Goal: Information Seeking & Learning: Learn about a topic

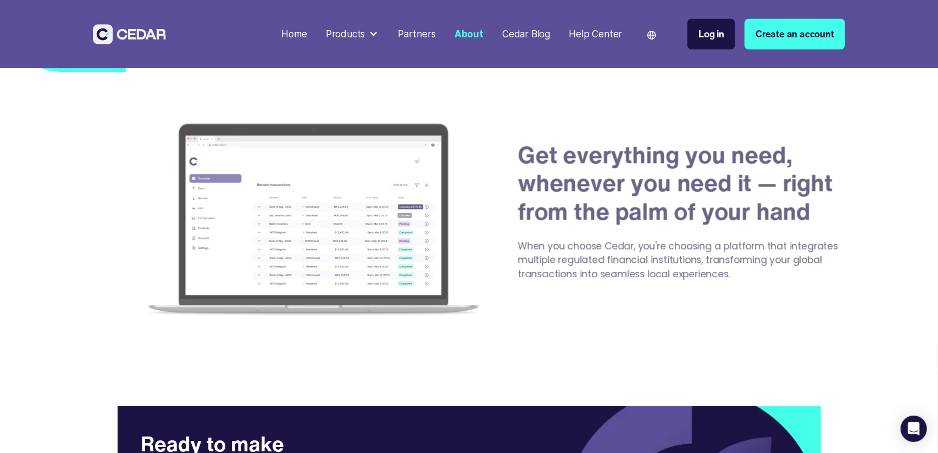
scroll to position [1905, 0]
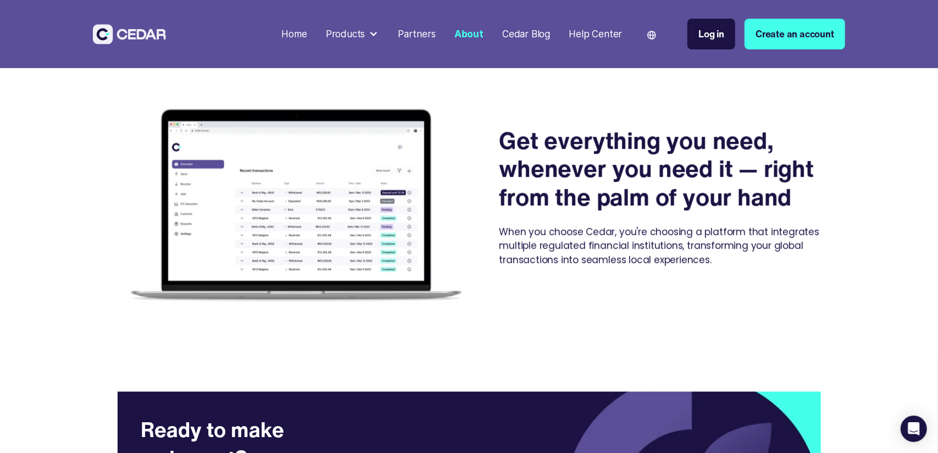
click at [307, 37] on div "Home" at bounding box center [293, 34] width 25 height 14
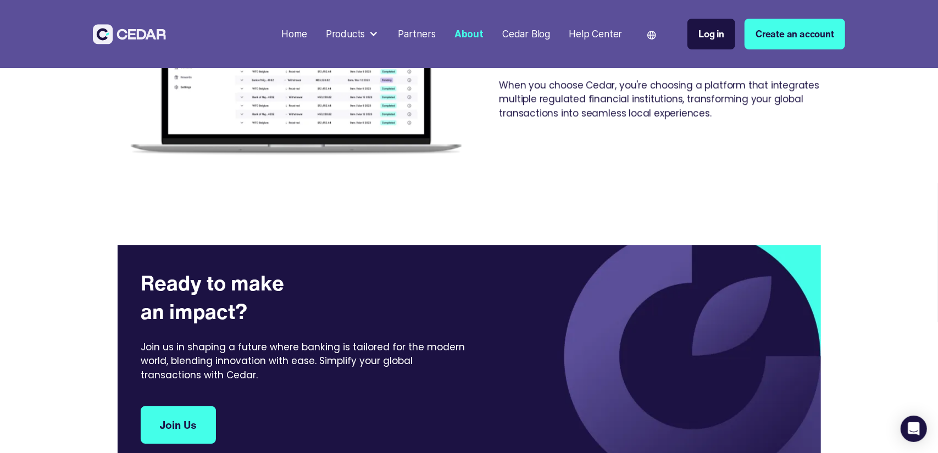
scroll to position [2064, 0]
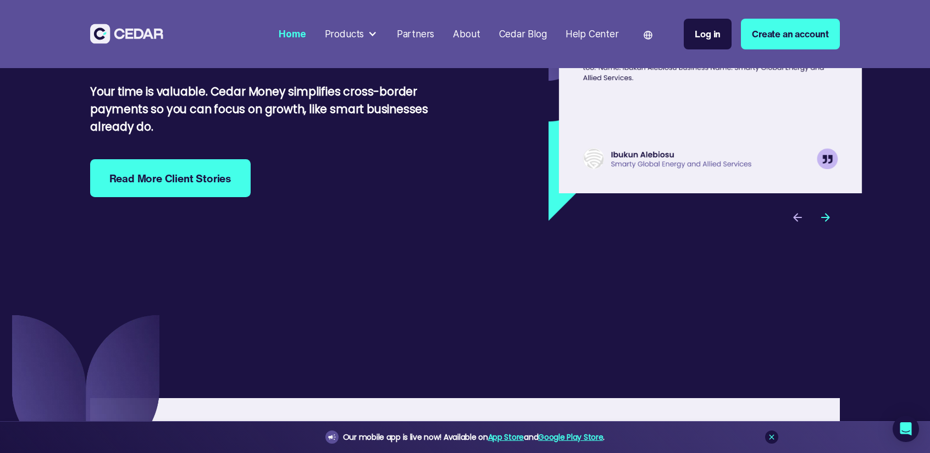
scroll to position [3590, 0]
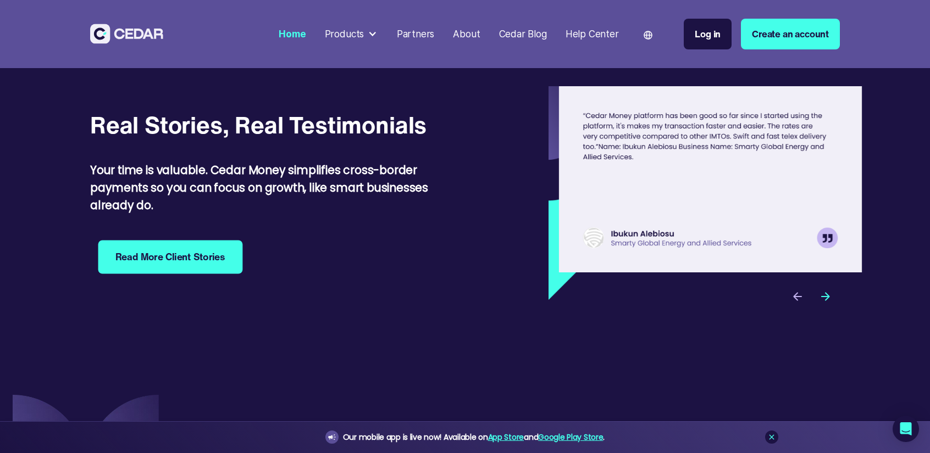
drag, startPoint x: 208, startPoint y: 273, endPoint x: 211, endPoint y: 279, distance: 6.4
click at [209, 273] on div "Real Stories, Real Testimonials Your time is valuable. Cedar Money simplifies c…" at bounding box center [265, 193] width 350 height 165
click at [217, 264] on strong "Read More Client Stories" at bounding box center [170, 257] width 110 height 14
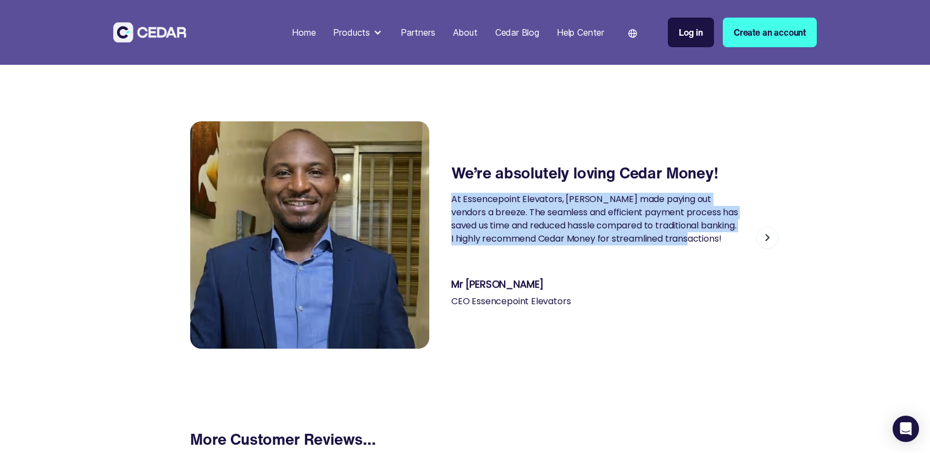
drag, startPoint x: 681, startPoint y: 240, endPoint x: 456, endPoint y: 199, distance: 228.4
click at [452, 199] on div "At Essencepoint Elevators, Cedar made paying out vendors a breeze. The seamless…" at bounding box center [595, 219] width 289 height 53
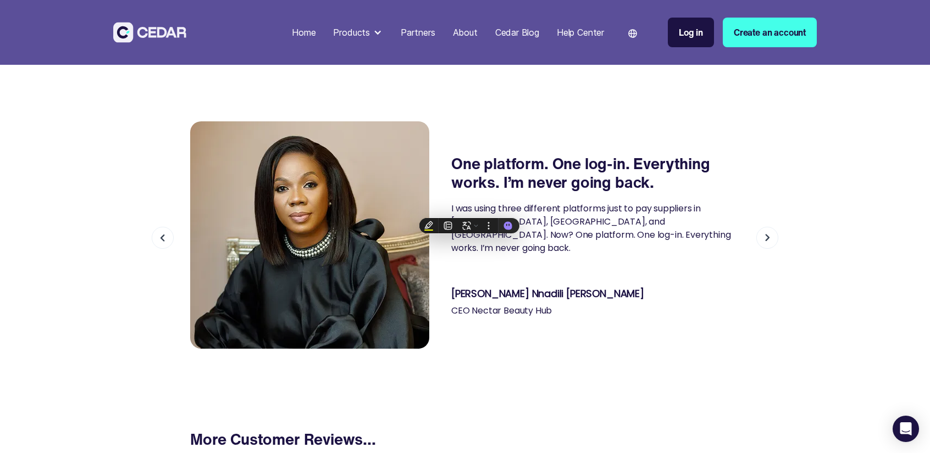
click at [164, 240] on img "previous slide" at bounding box center [163, 238] width 22 height 22
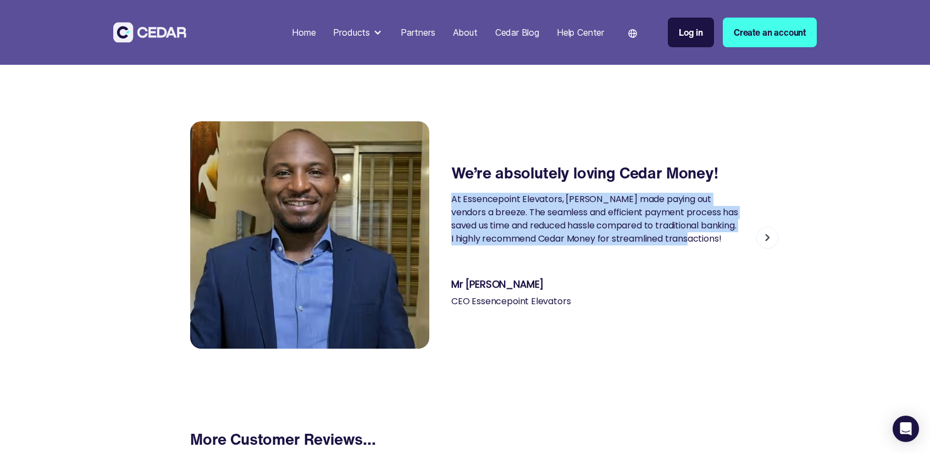
drag, startPoint x: 541, startPoint y: 282, endPoint x: 451, endPoint y: 282, distance: 90.7
click at [451, 282] on div "Mr Agukwe Vitalis" at bounding box center [595, 285] width 289 height 12
copy div "Mr Agukwe Vitalis"
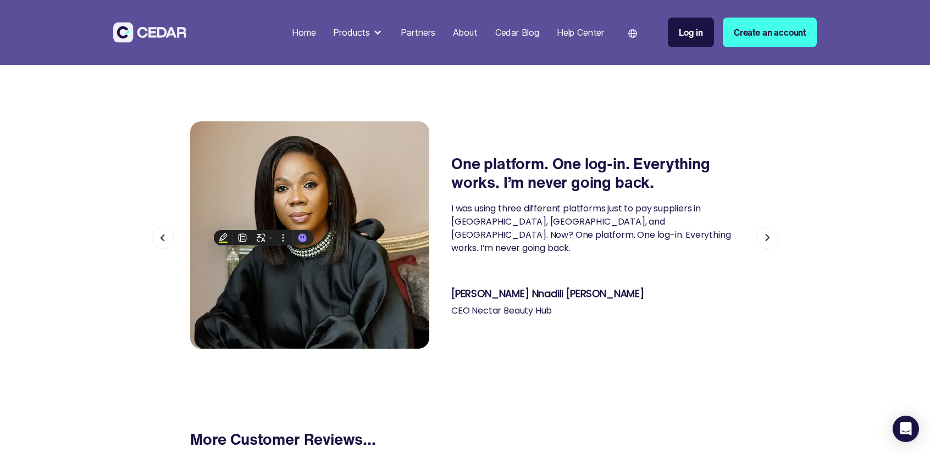
click at [163, 239] on img "previous slide" at bounding box center [163, 238] width 22 height 22
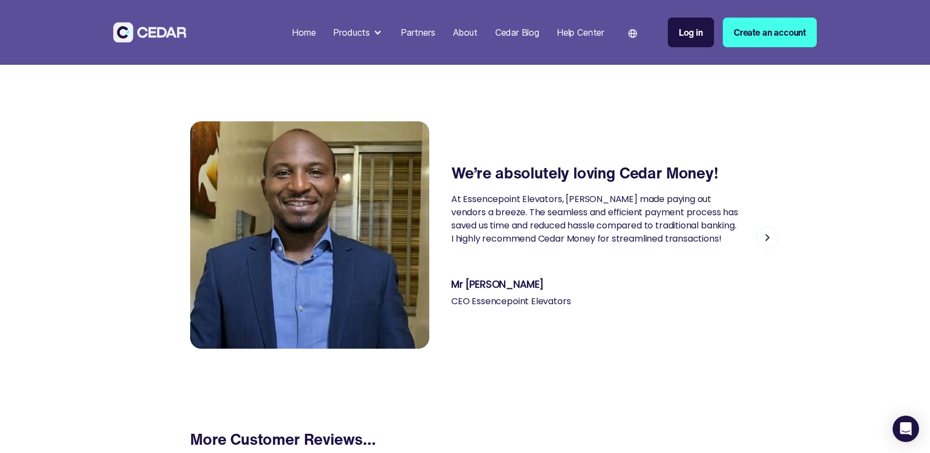
click at [570, 312] on div "We’re absolutely loving Cedar Money! At Essencepoint Elevators, Cedar made payi…" at bounding box center [465, 235] width 550 height 254
drag, startPoint x: 576, startPoint y: 301, endPoint x: 445, endPoint y: 309, distance: 131.6
click at [445, 309] on div "We’re absolutely loving Cedar Money! At Essencepoint Elevators, Cedar made payi…" at bounding box center [465, 235] width 550 height 254
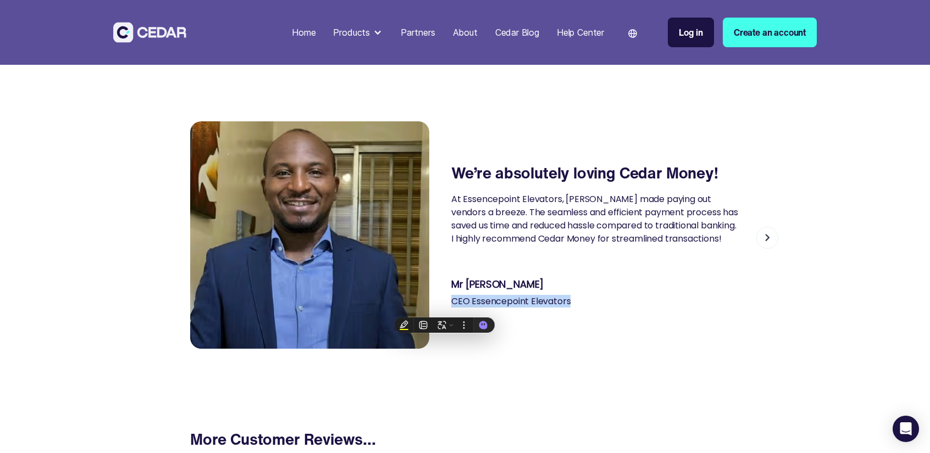
copy div "CEO Essencepoint Elevators"
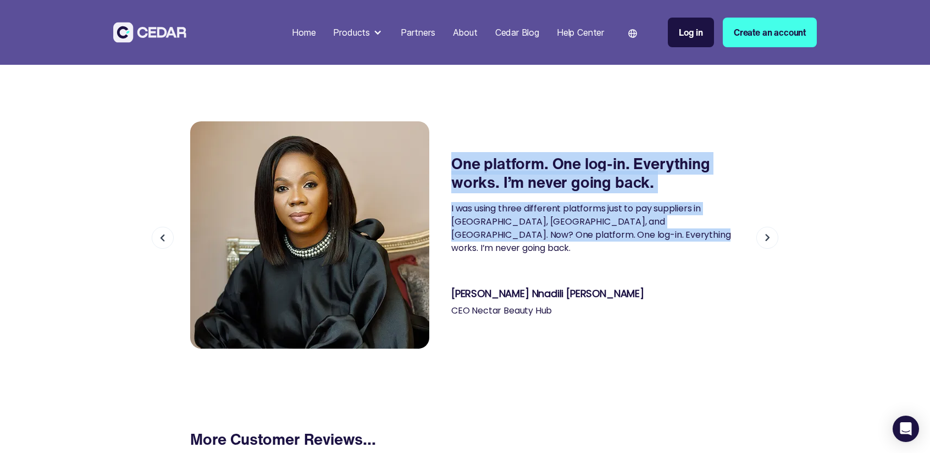
drag, startPoint x: 634, startPoint y: 241, endPoint x: 451, endPoint y: 164, distance: 199.0
click at [451, 164] on div "One platform. One log-in. Everything works. I’m never going back. I was using t…" at bounding box center [465, 235] width 550 height 254
copy div "One platform. One log-in. Everything works. I’m never going back. I was using t…"
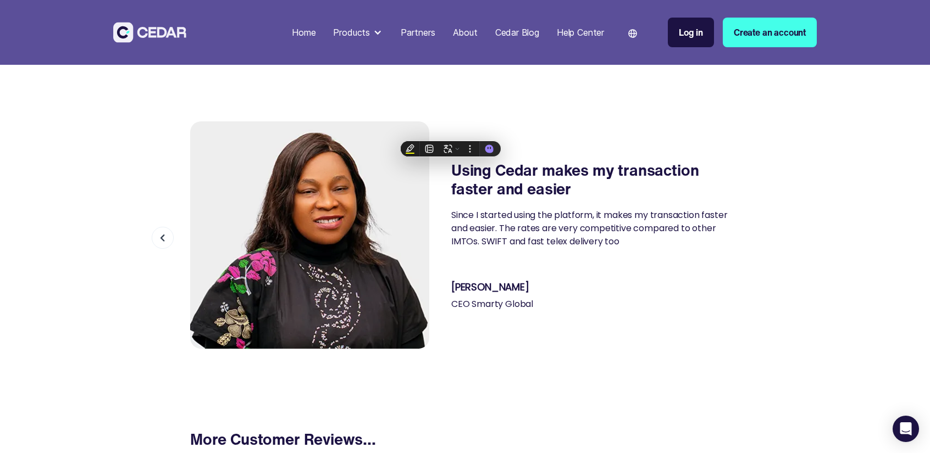
click at [160, 238] on img "previous slide" at bounding box center [163, 238] width 22 height 22
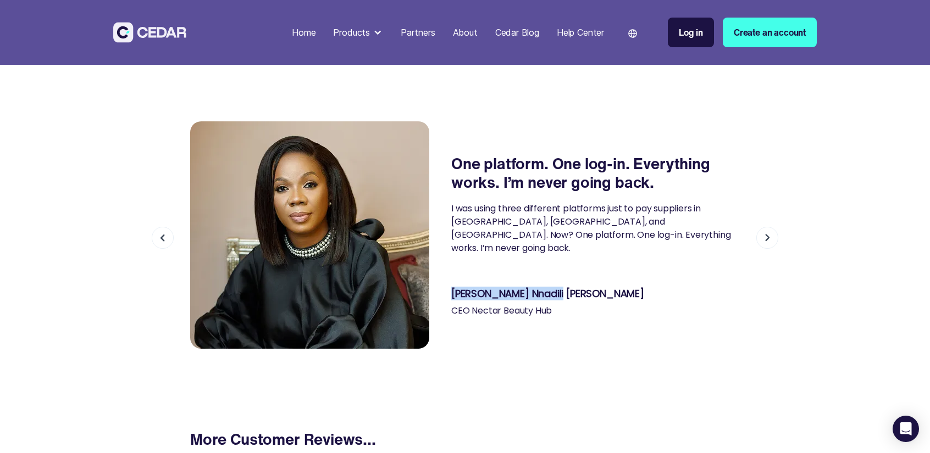
drag, startPoint x: 540, startPoint y: 284, endPoint x: 451, endPoint y: 286, distance: 88.5
click at [451, 288] on div "Beatrice Nnadili Eneh" at bounding box center [595, 294] width 289 height 12
copy strong "Beatrice Nnadili Eneh"
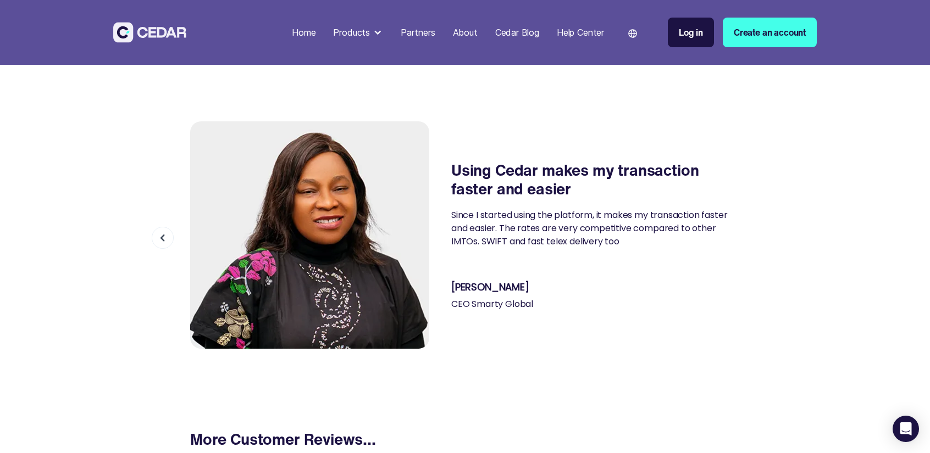
drag, startPoint x: 619, startPoint y: 253, endPoint x: 530, endPoint y: 253, distance: 88.5
click at [490, 224] on div "Using Cedar makes my transaction faster and easier Since I started using the pl…" at bounding box center [595, 235] width 289 height 148
click at [595, 273] on div "Using Cedar makes my transaction faster and easier Since I started using the pl…" at bounding box center [595, 235] width 289 height 148
drag, startPoint x: 507, startPoint y: 227, endPoint x: 563, endPoint y: 247, distance: 58.9
click at [453, 206] on div "Using Cedar makes my transaction faster and easier Since I started using the pl…" at bounding box center [595, 235] width 289 height 148
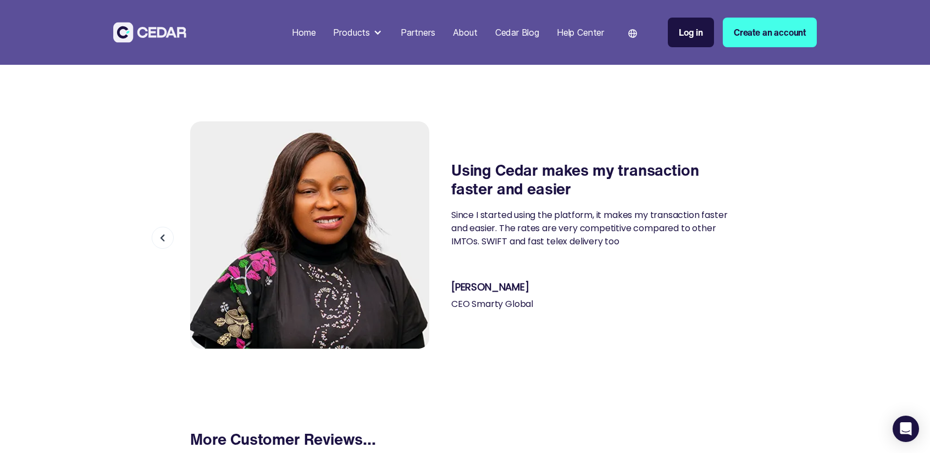
click at [628, 248] on div "Since I started using the platform, it makes my transaction faster and easier. …" at bounding box center [595, 229] width 289 height 40
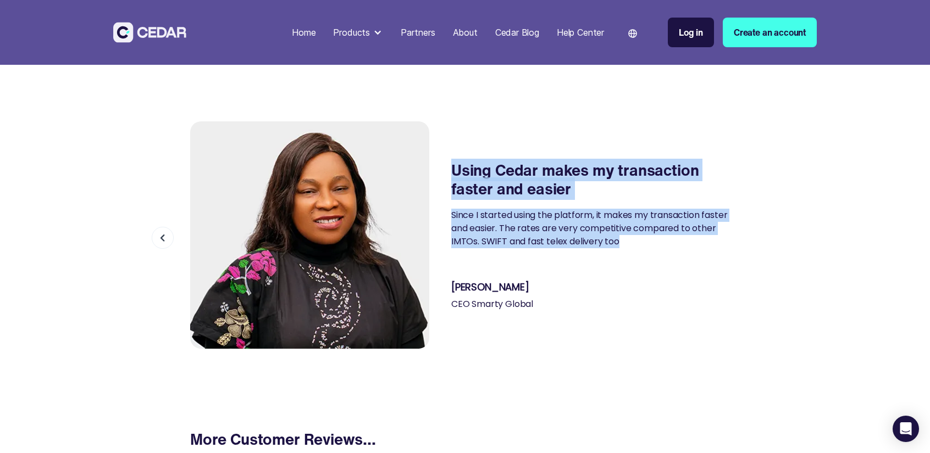
drag, startPoint x: 447, startPoint y: 163, endPoint x: 641, endPoint y: 240, distance: 209.4
click at [641, 240] on div "Using Cedar makes my transaction faster and easier Since I started using the pl…" at bounding box center [465, 235] width 550 height 254
copy div "Using Cedar makes my transaction faster and easier Since I started using the pl…"
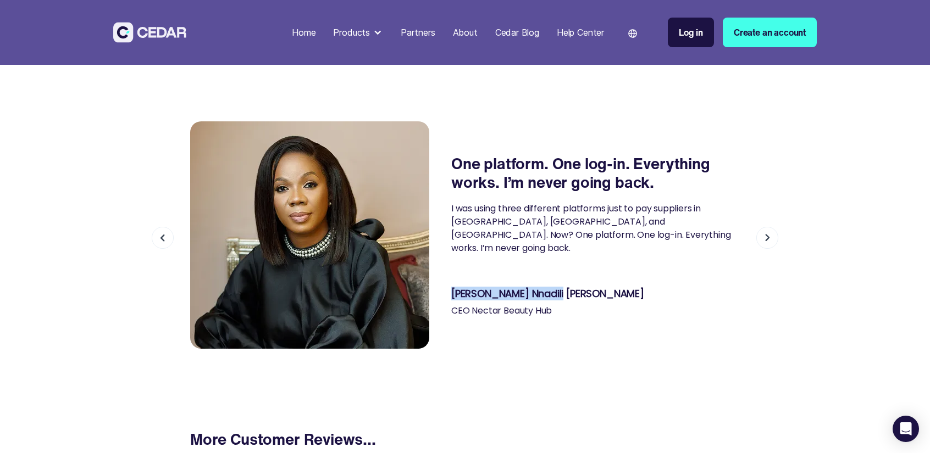
drag, startPoint x: 558, startPoint y: 289, endPoint x: 451, endPoint y: 277, distance: 108.3
click at [451, 277] on div "One platform. One log-in. Everything works. I’m never going back. I was using t…" at bounding box center [465, 235] width 550 height 254
copy strong "Beatrice Nnadili Eneh"
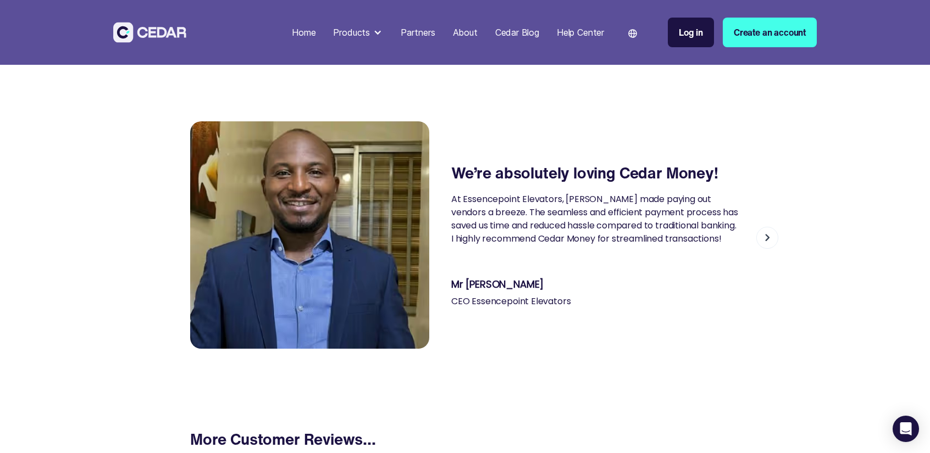
click at [764, 236] on img "next slide" at bounding box center [767, 238] width 22 height 22
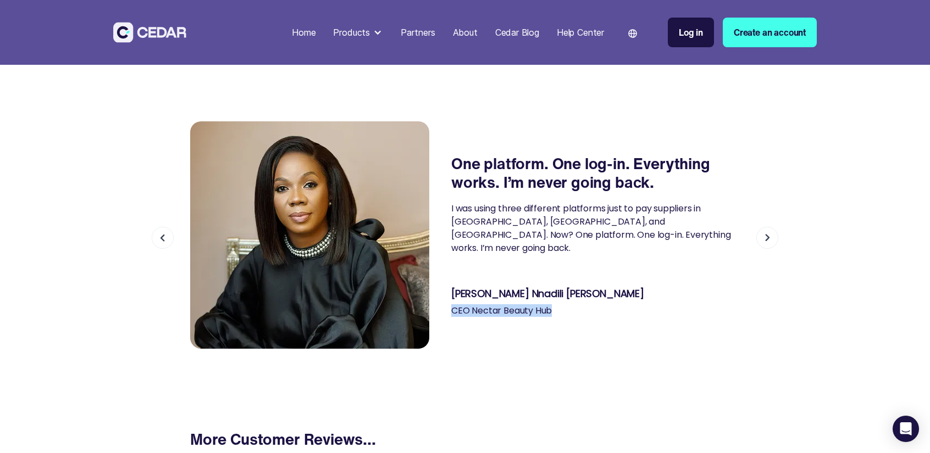
drag, startPoint x: 569, startPoint y: 303, endPoint x: 442, endPoint y: 296, distance: 127.7
click at [442, 296] on div "One platform. One log-in. Everything works. I’m never going back. I was using t…" at bounding box center [465, 235] width 550 height 254
copy div "CEO Nectar Beauty Hub"
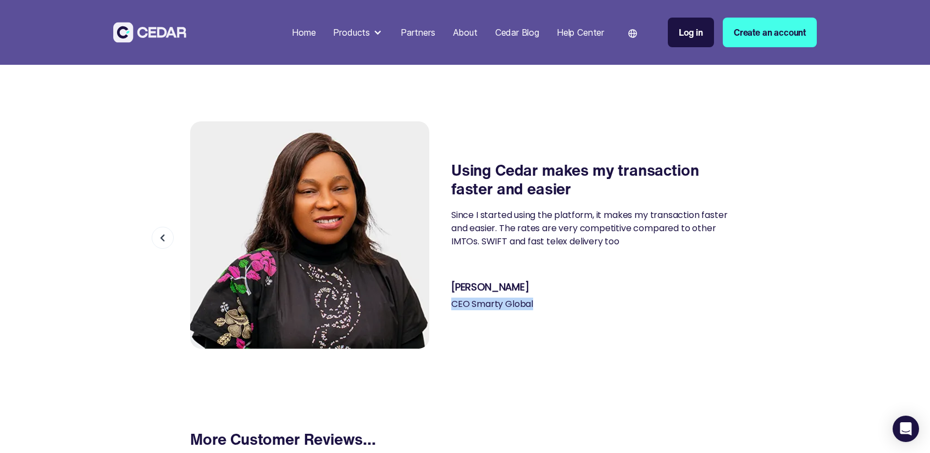
drag, startPoint x: 541, startPoint y: 303, endPoint x: 456, endPoint y: 303, distance: 85.2
click at [452, 307] on div "CEO Smarty Global" at bounding box center [595, 304] width 289 height 10
copy div "CEO Smarty Global"
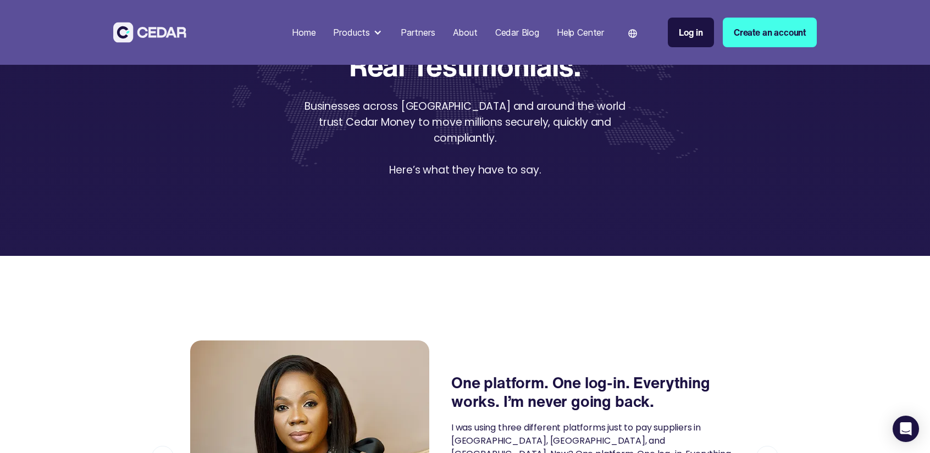
scroll to position [73, 0]
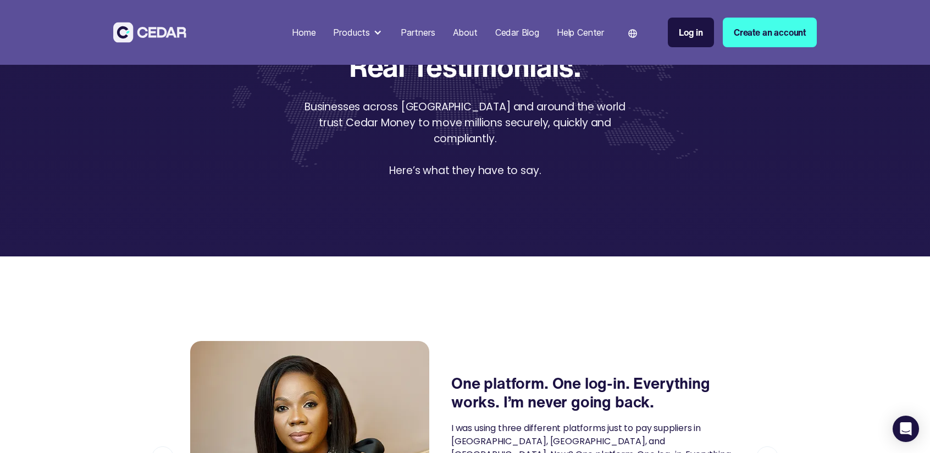
click at [123, 36] on img at bounding box center [149, 32] width 73 height 20
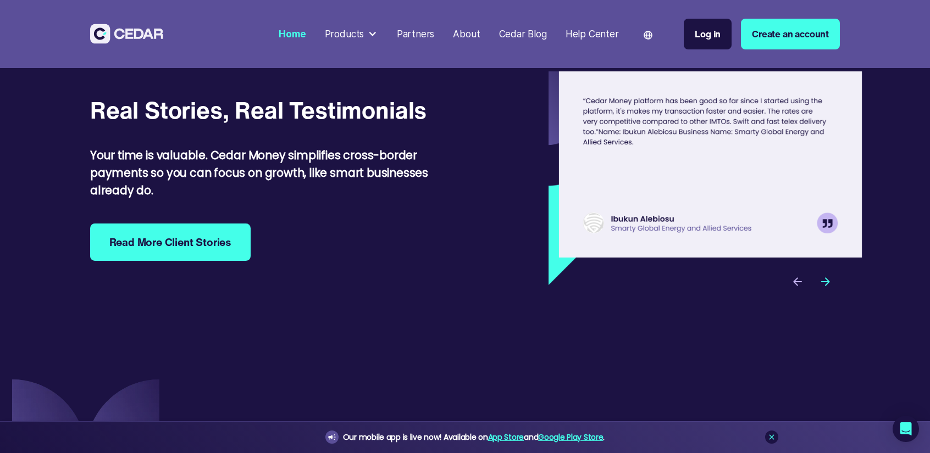
scroll to position [3590, 0]
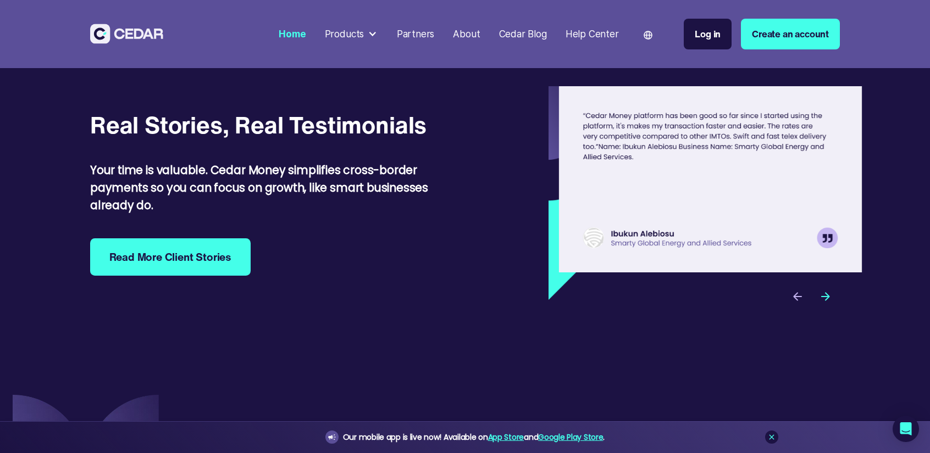
click at [432, 158] on div "Real Stories, Real Testimonials Your time is valuable. Cedar Money simplifies c…" at bounding box center [265, 193] width 350 height 165
drag, startPoint x: 373, startPoint y: 158, endPoint x: 291, endPoint y: 160, distance: 81.4
click at [302, 158] on div "Real Stories, Real Testimonials Your time is valuable. Cedar Money simplifies c…" at bounding box center [265, 193] width 350 height 165
drag, startPoint x: 291, startPoint y: 160, endPoint x: 270, endPoint y: 178, distance: 28.1
click at [270, 178] on div "Real Stories, Real Testimonials Your time is valuable. Cedar Money simplifies c…" at bounding box center [265, 193] width 350 height 165
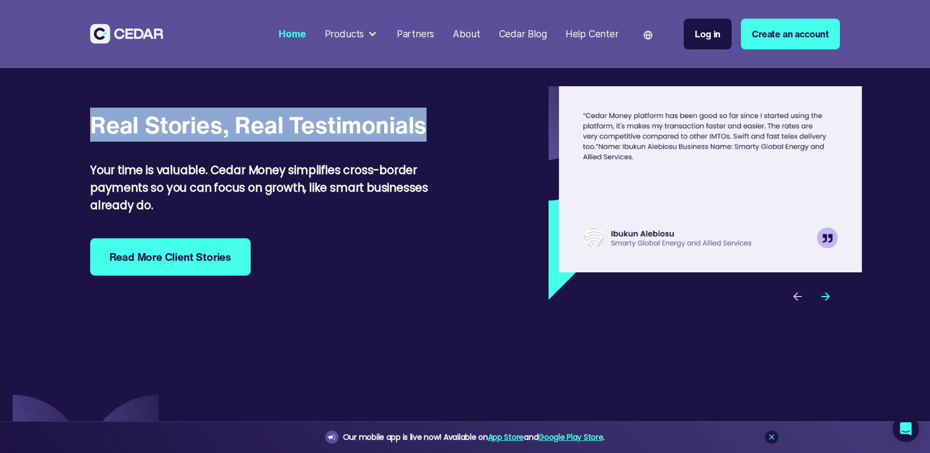
drag, startPoint x: 126, startPoint y: 146, endPoint x: 441, endPoint y: 146, distance: 314.3
click at [441, 146] on div "Real Stories, Real Testimonials Your time is valuable. Cedar Money simplifies c…" at bounding box center [465, 193] width 750 height 214
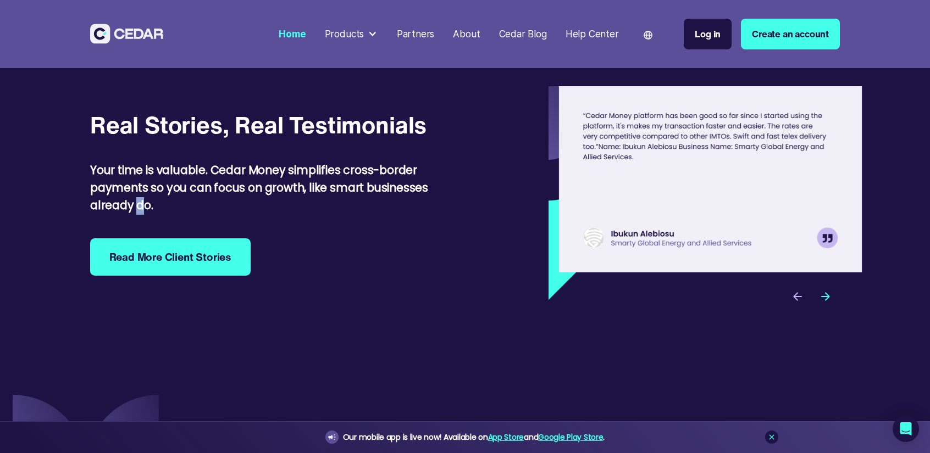
click at [137, 213] on strong "Your time is valuable. Cedar Money simplifies cross-border payments so you can …" at bounding box center [259, 188] width 338 height 51
click at [160, 213] on strong "Your time is valuable. Cedar Money simplifies cross-border payments so you can …" at bounding box center [259, 188] width 338 height 51
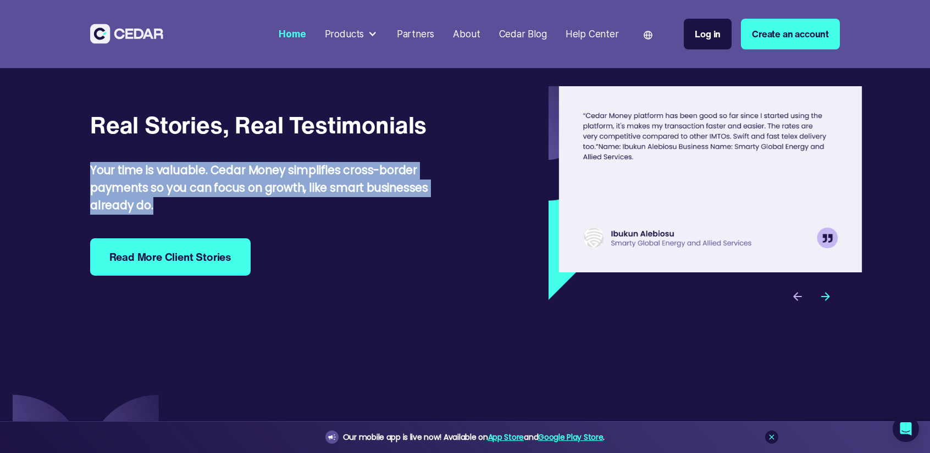
drag, startPoint x: 159, startPoint y: 241, endPoint x: 88, endPoint y: 206, distance: 79.6
copy strong "Your time is valuable. Cedar Money simplifies cross-border payments so you can …"
